Goal: Information Seeking & Learning: Find contact information

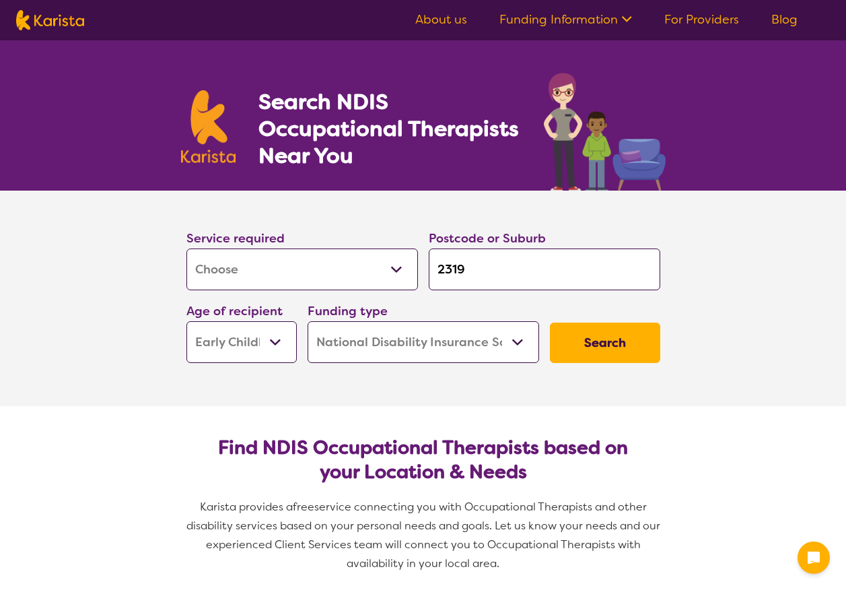
select select "[MEDICAL_DATA]"
select select "EC"
select select "NDIS"
select select "[MEDICAL_DATA]"
select select "EC"
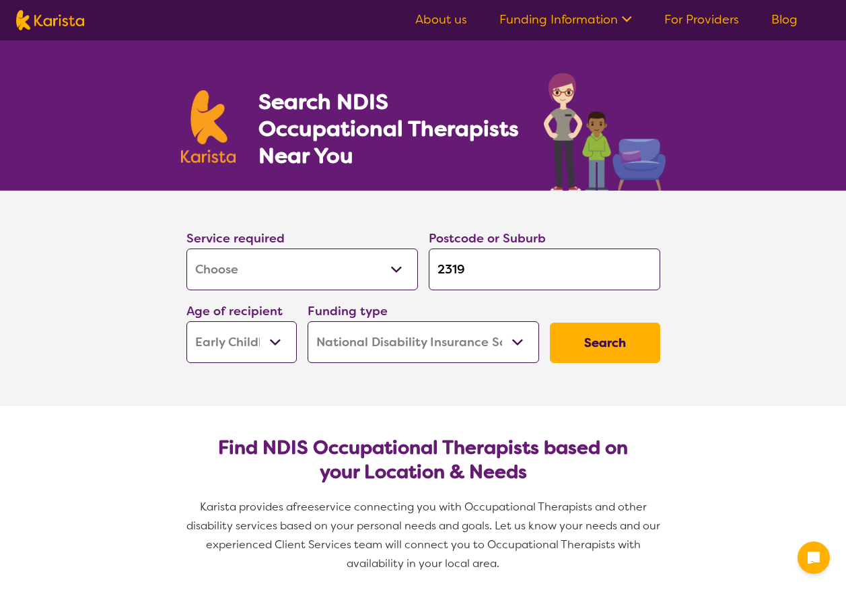
select select "NDIS"
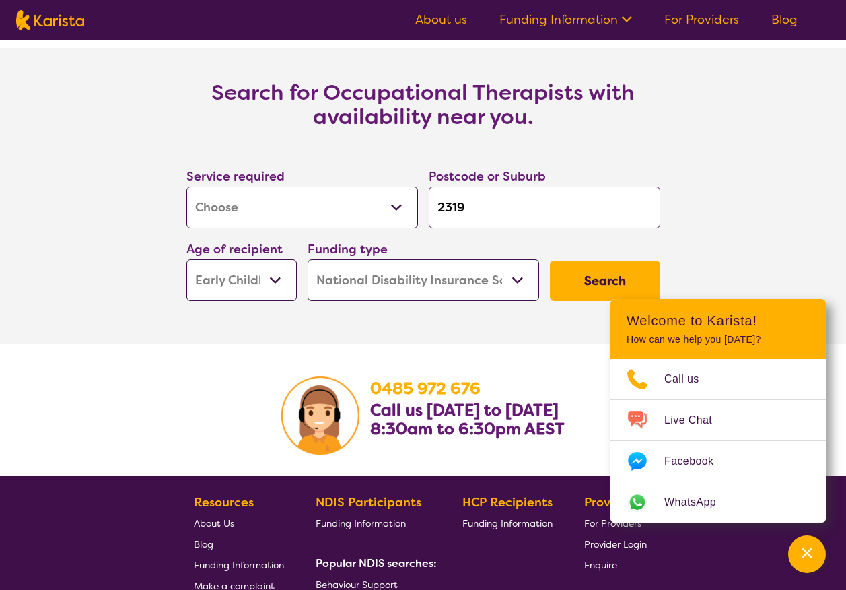
scroll to position [1952, 0]
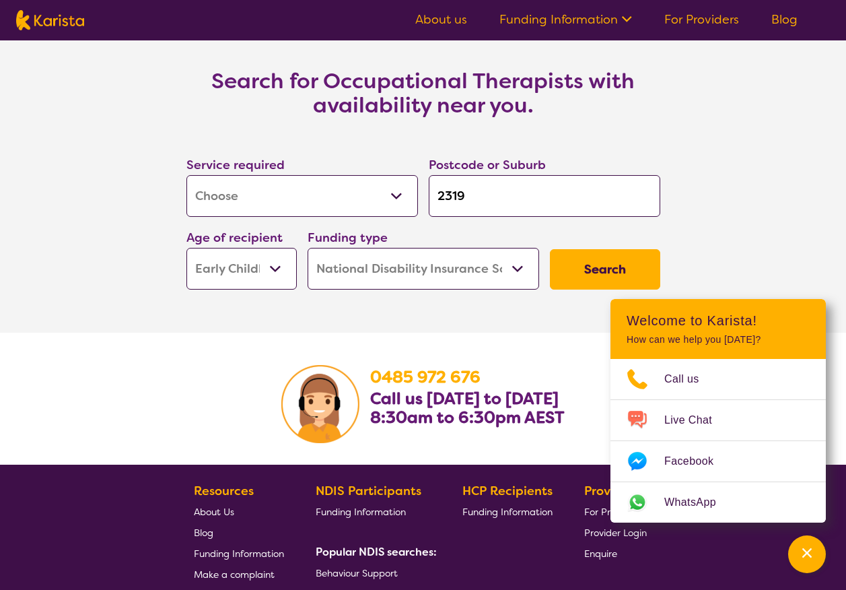
click at [536, 200] on input "2319" at bounding box center [545, 196] width 232 height 42
type input "231"
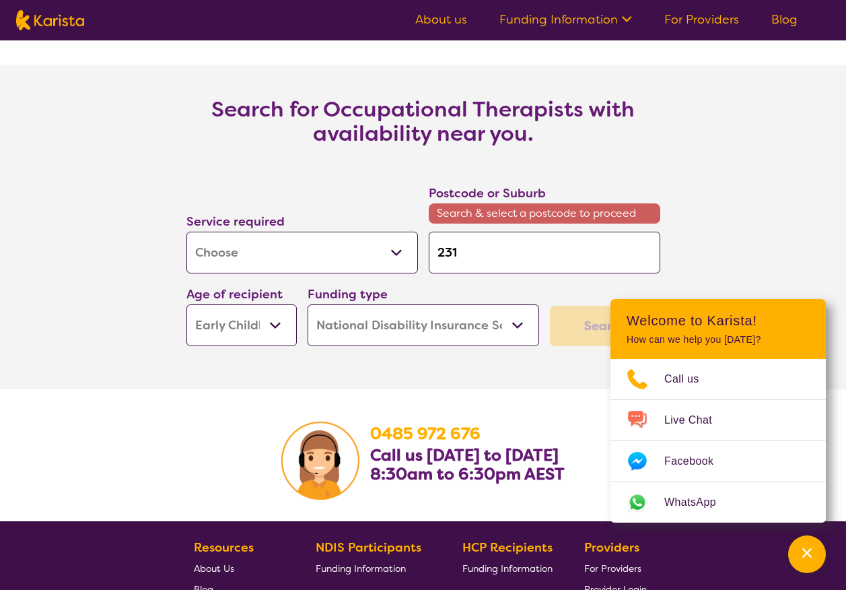
scroll to position [1980, 0]
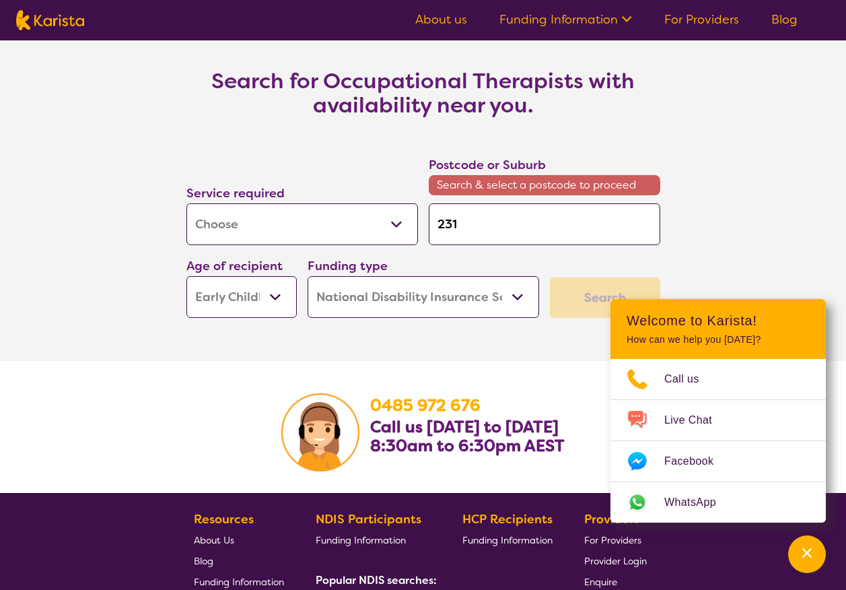
type input "23"
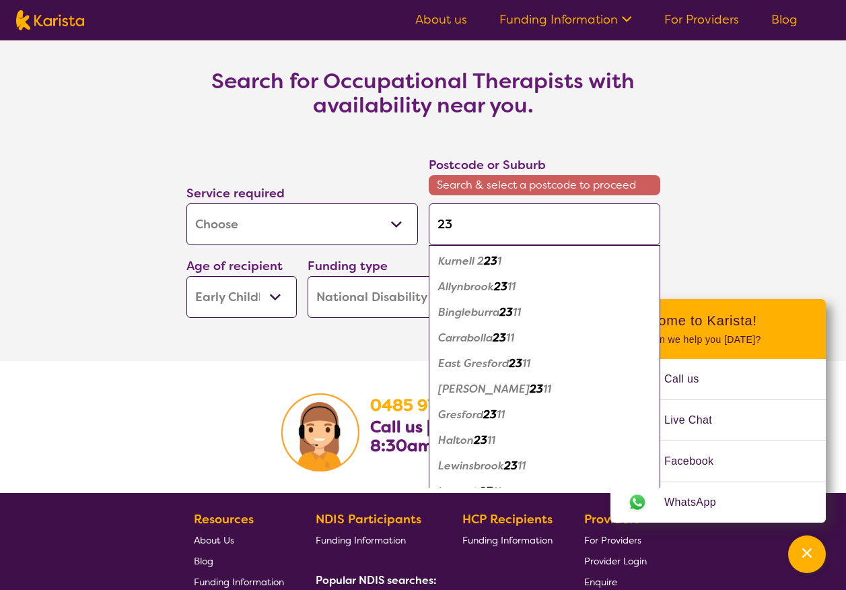
type input "230"
type input "2303"
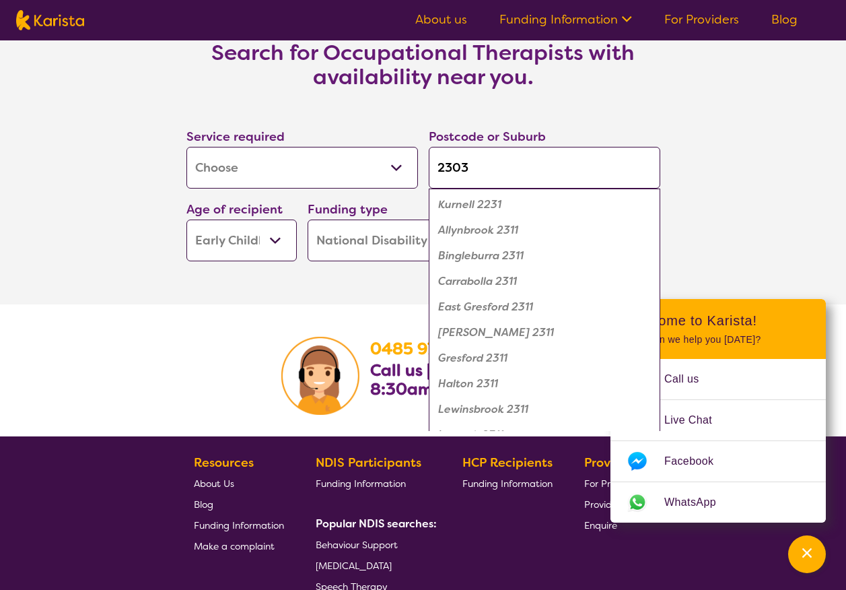
scroll to position [1952, 0]
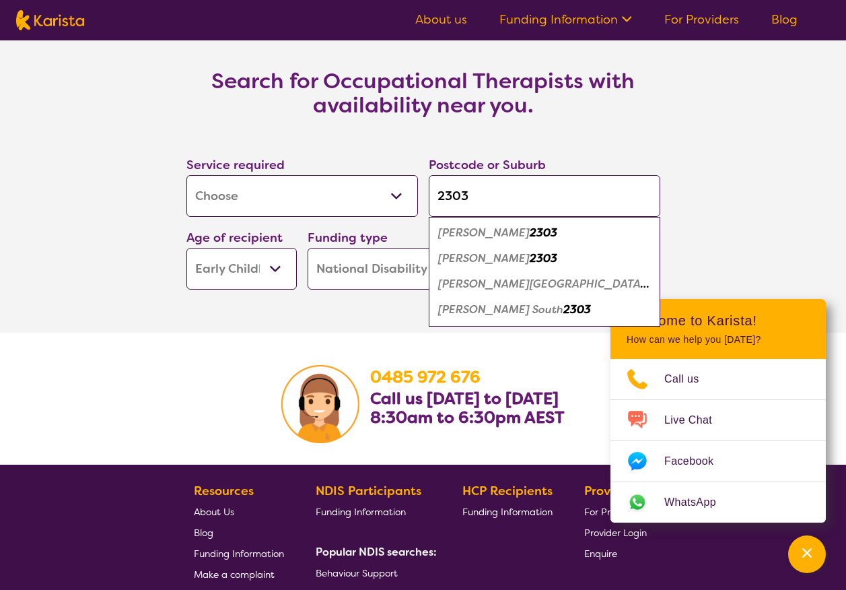
type input "230"
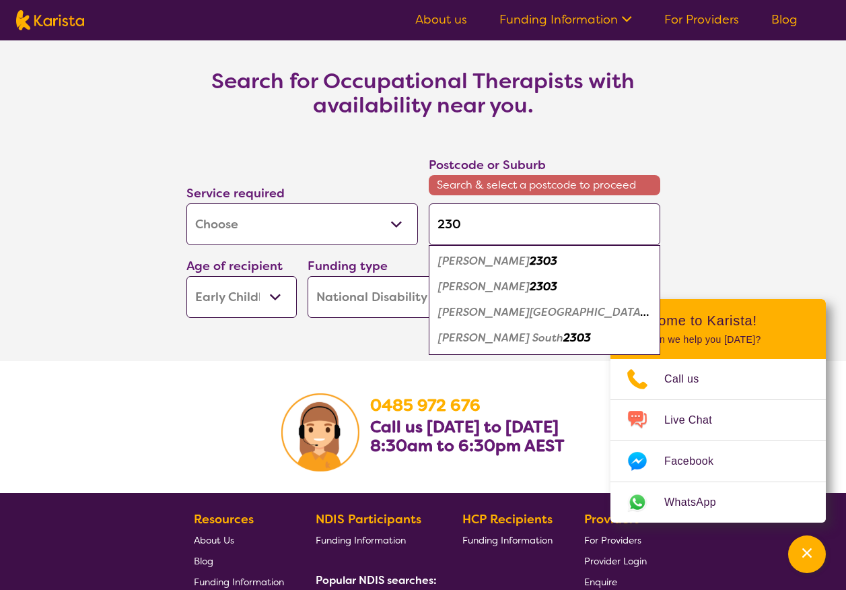
type input "2304"
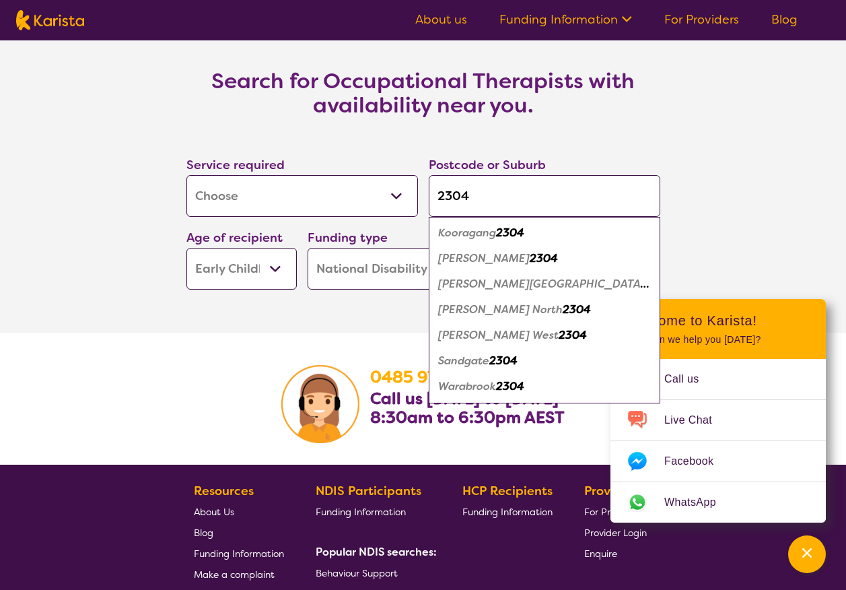
type input "2304"
click at [530, 261] on em "2304" at bounding box center [544, 258] width 28 height 14
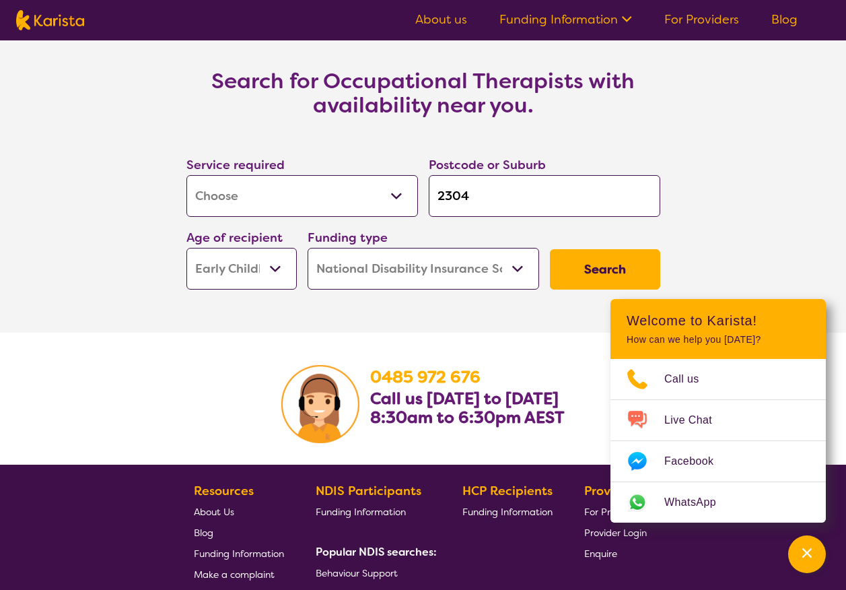
click at [591, 275] on button "Search" at bounding box center [605, 269] width 110 height 40
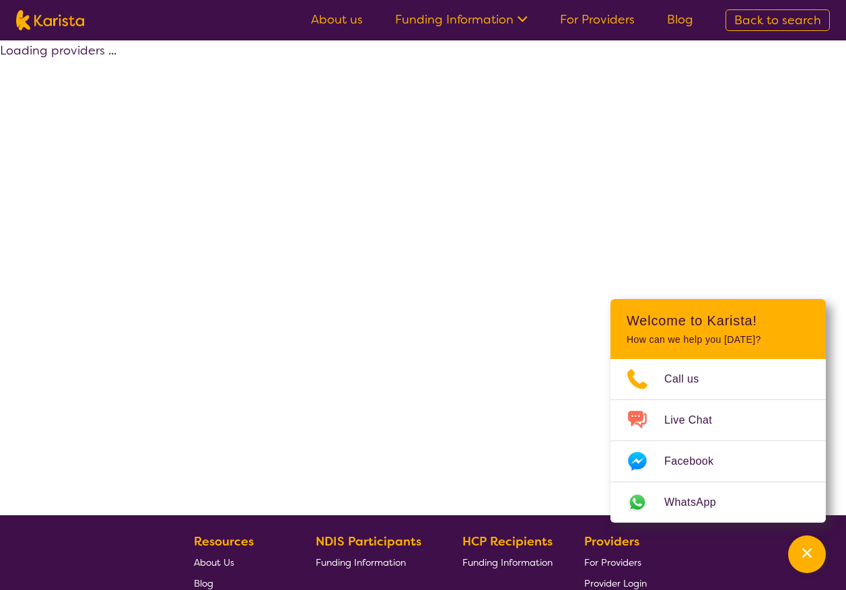
select select "by_score"
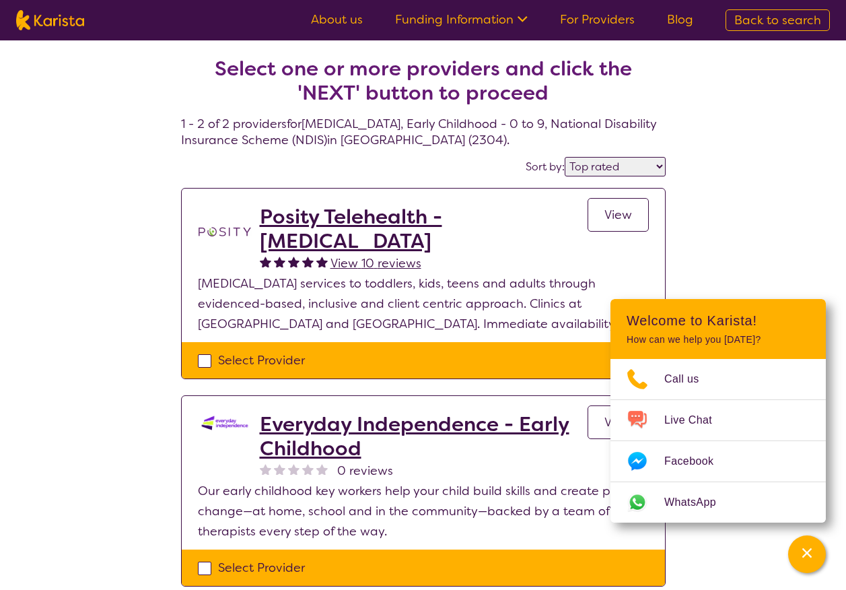
click at [753, 252] on div "Select one or more providers and click the 'NEXT' button to proceed 1 - 2 of 2 …" at bounding box center [423, 337] width 846 height 594
select select "[MEDICAL_DATA]"
select select "EC"
select select "NDIS"
select select "[MEDICAL_DATA]"
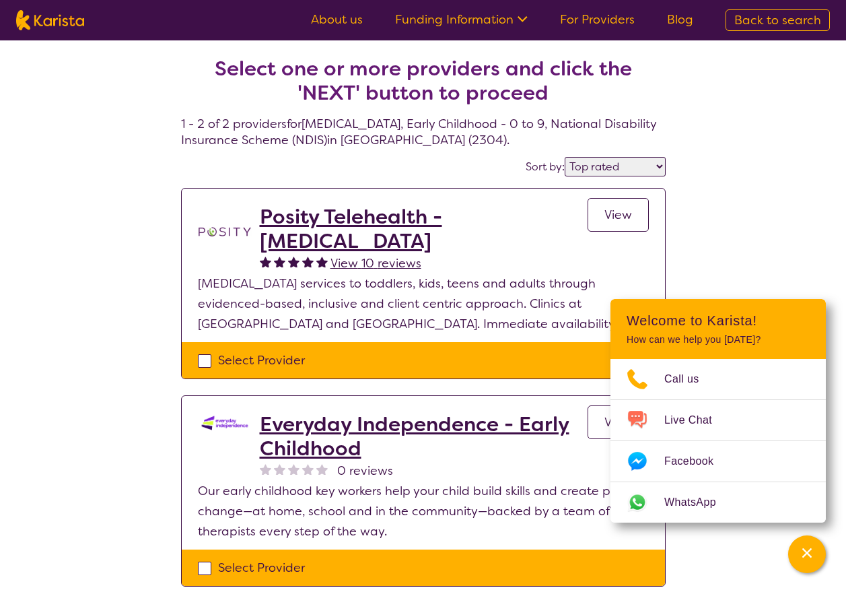
select select "EC"
select select "NDIS"
